Goal: Check status: Check status

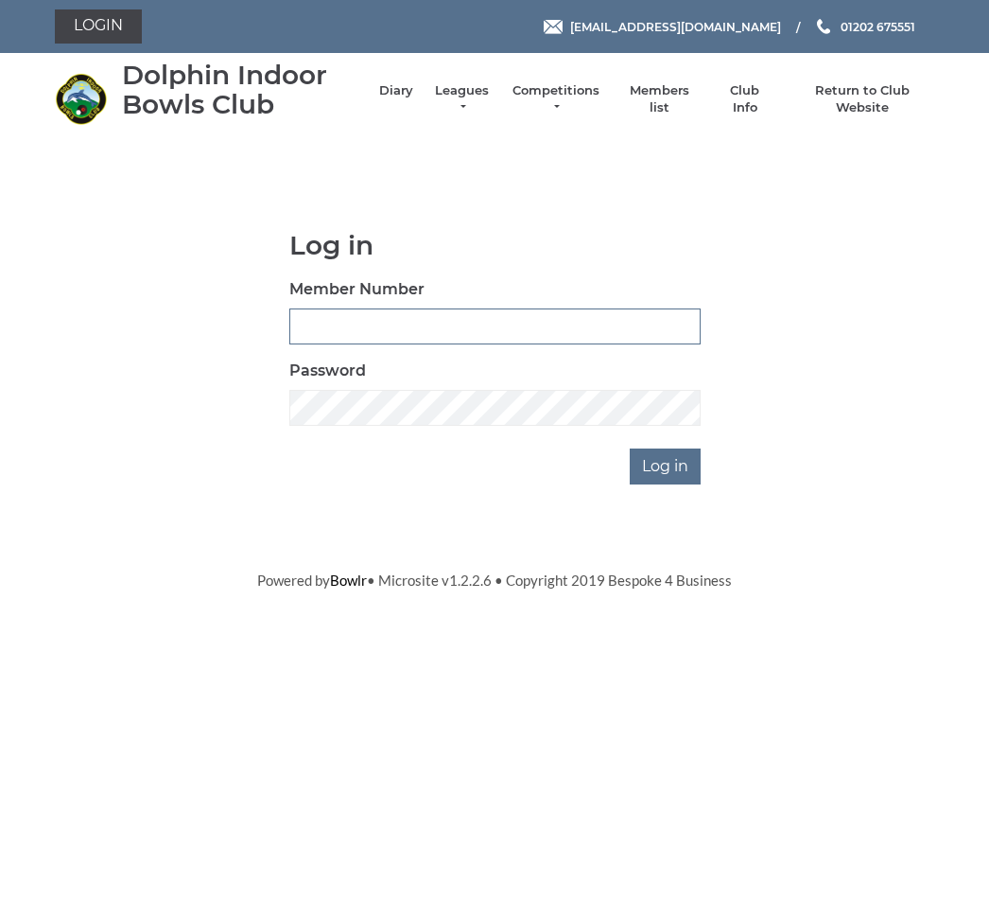
type input "3742"
click at [666, 464] on input "Log in" at bounding box center [665, 466] width 71 height 36
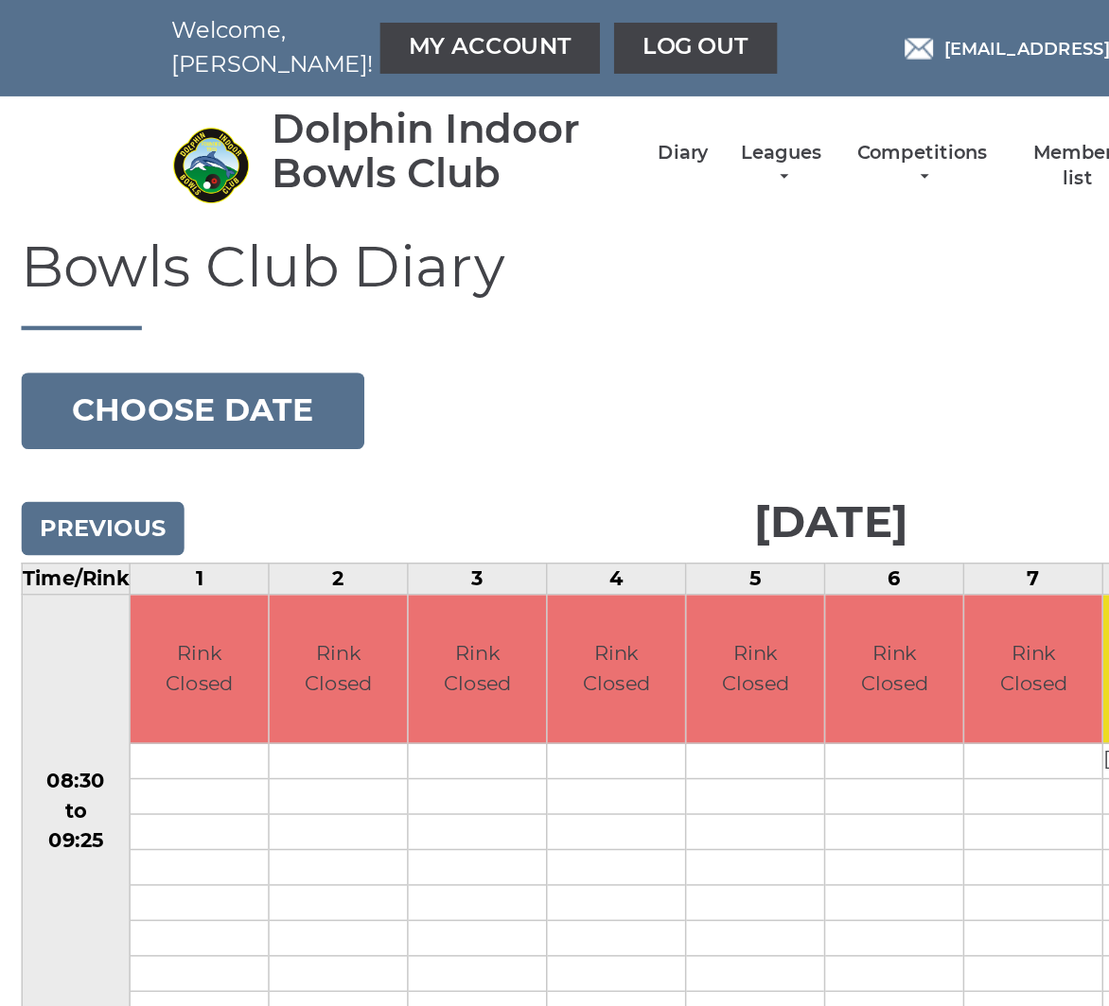
click at [82, 355] on input "Previous" at bounding box center [68, 353] width 109 height 36
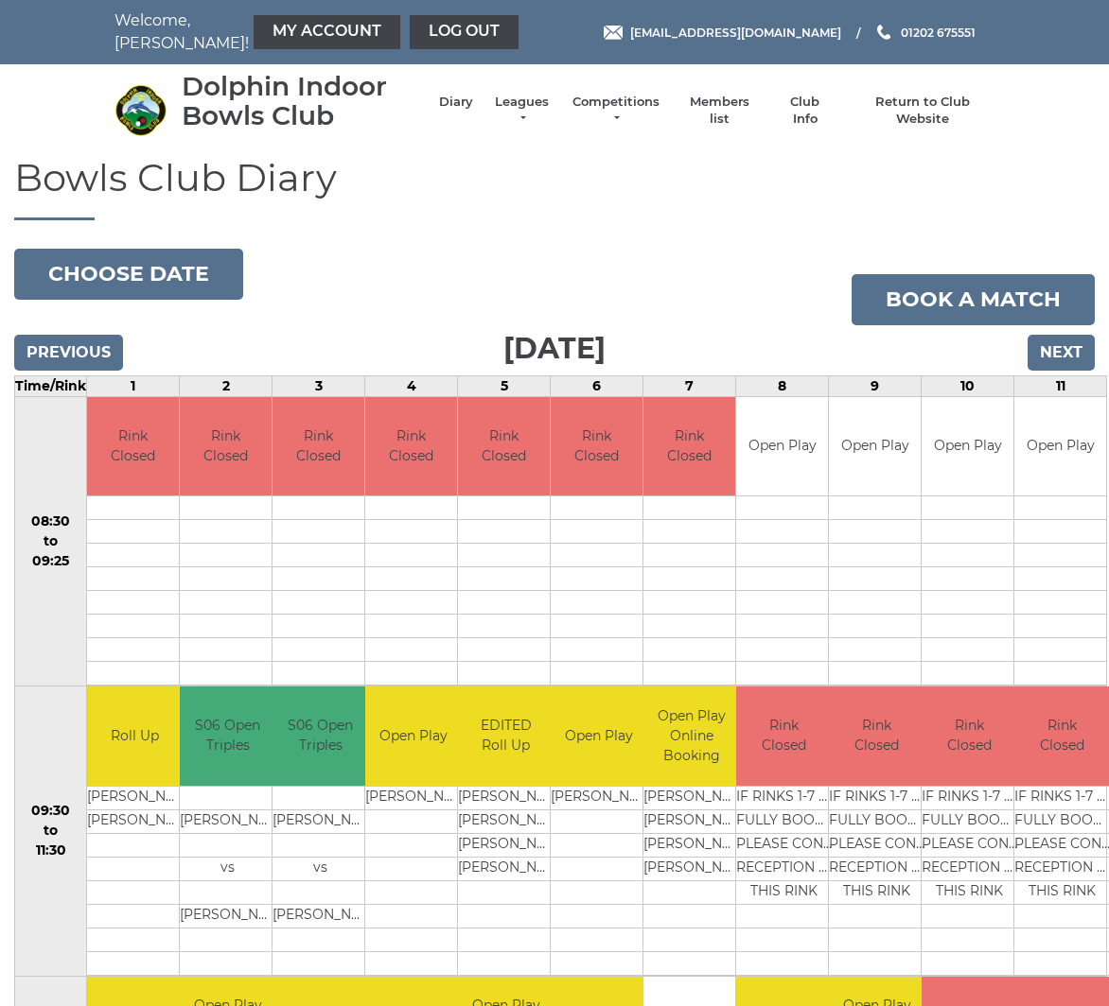
scroll to position [9, 0]
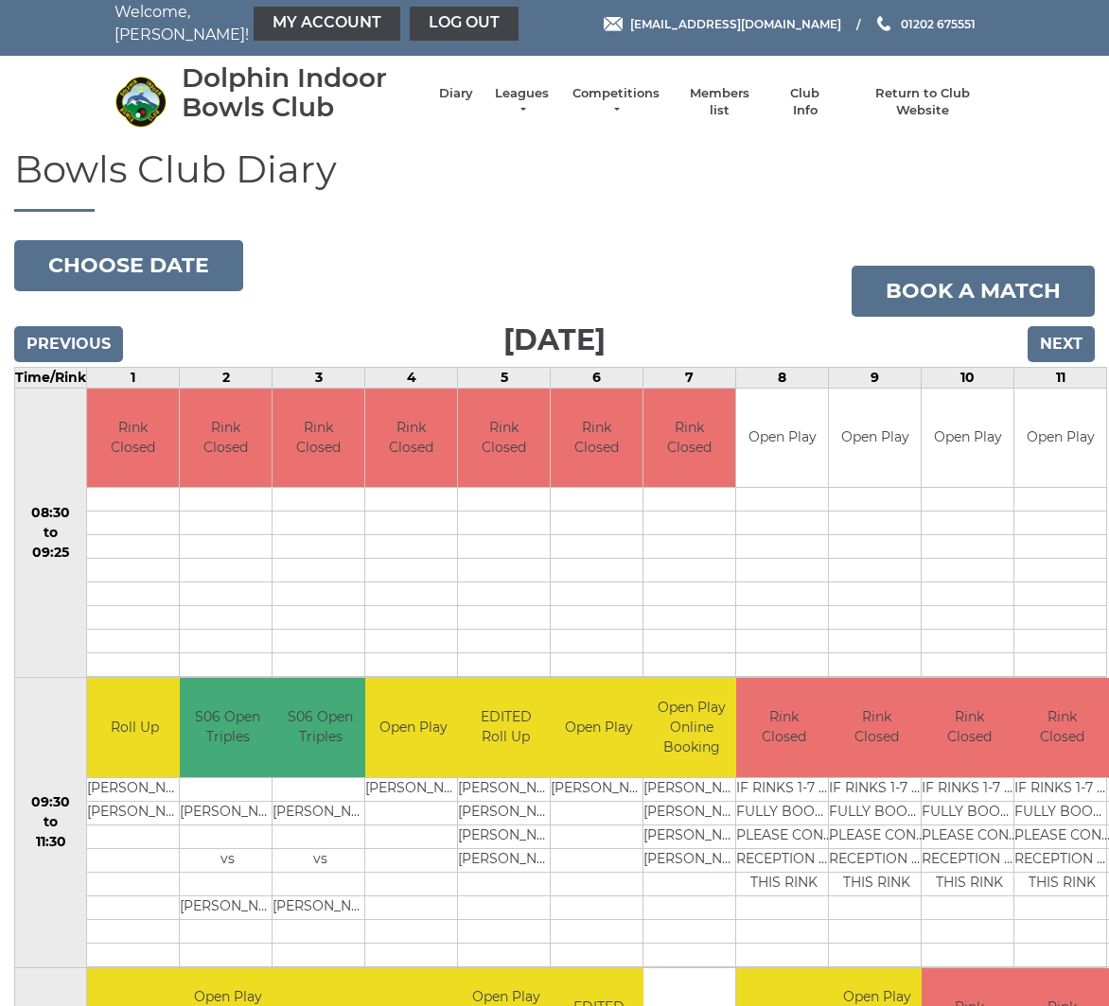
click at [71, 356] on input "Previous" at bounding box center [68, 344] width 109 height 36
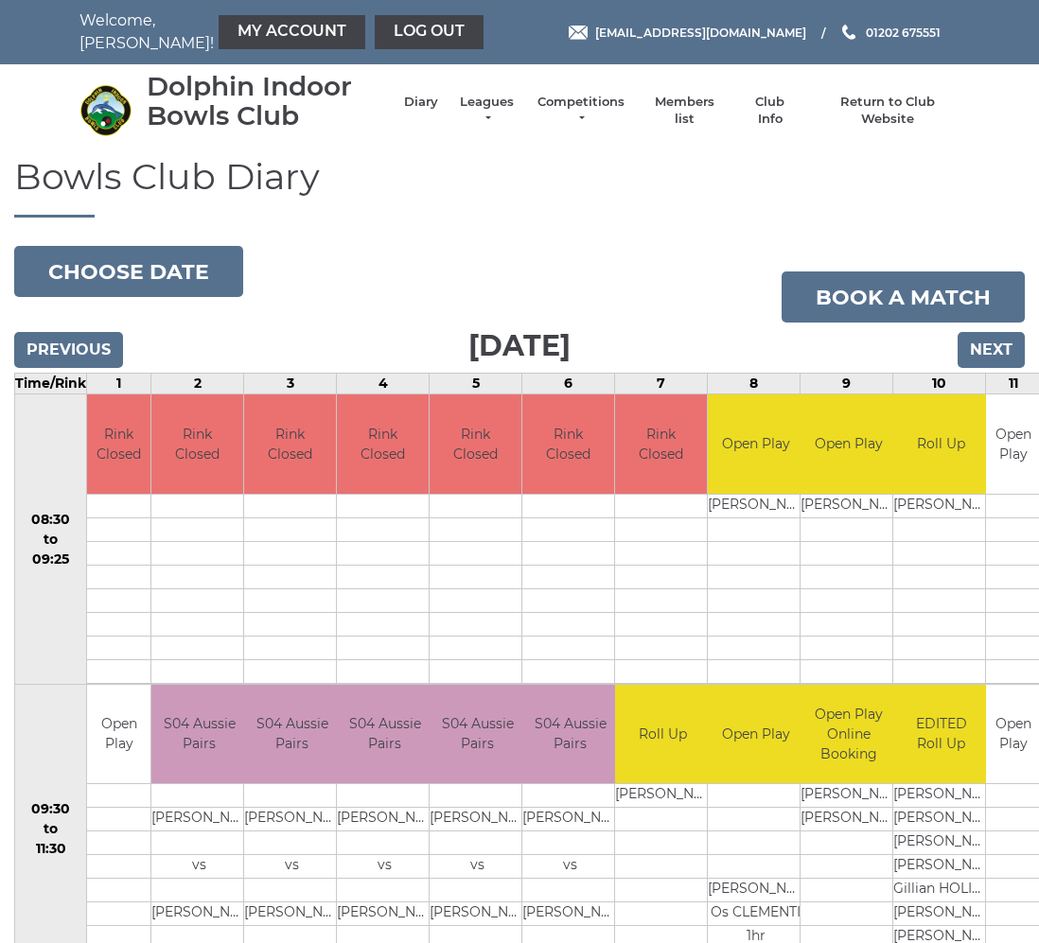
click at [71, 356] on input "Previous" at bounding box center [68, 350] width 109 height 36
